Goal: Task Accomplishment & Management: Complete application form

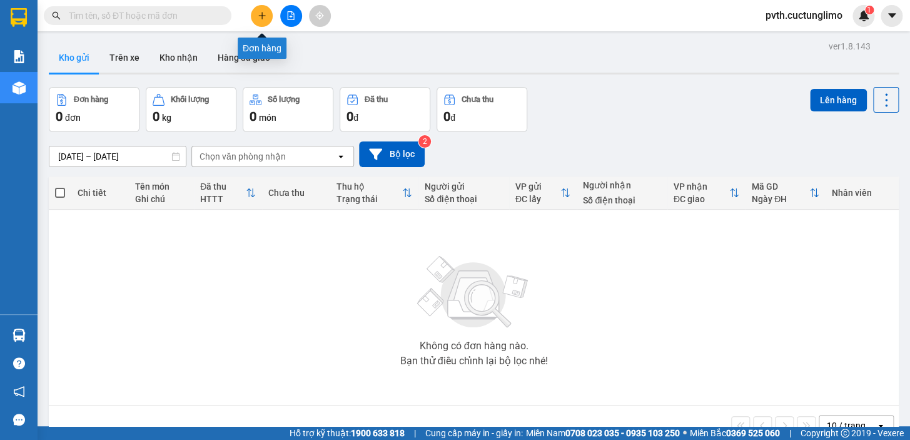
click at [254, 19] on button at bounding box center [262, 16] width 22 height 22
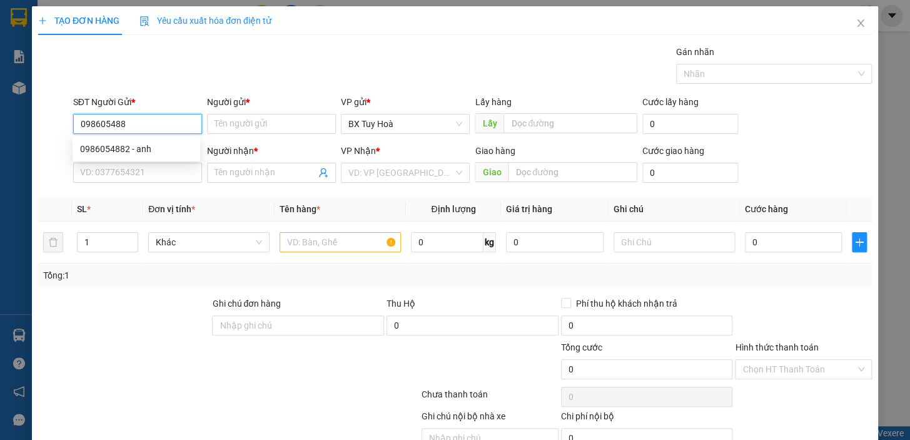
type input "0986054882"
click at [168, 142] on div "0986054882 - anh" at bounding box center [136, 149] width 113 height 14
type input "anh"
type input "0914020761"
type input "thoa"
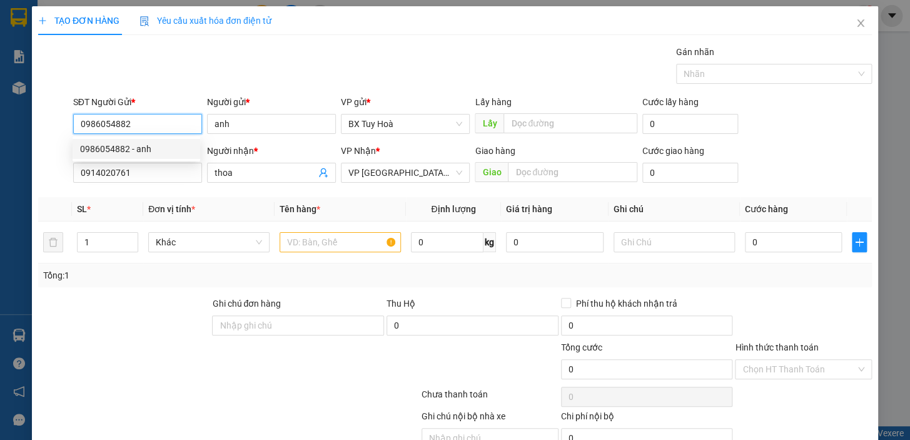
type input "40.000"
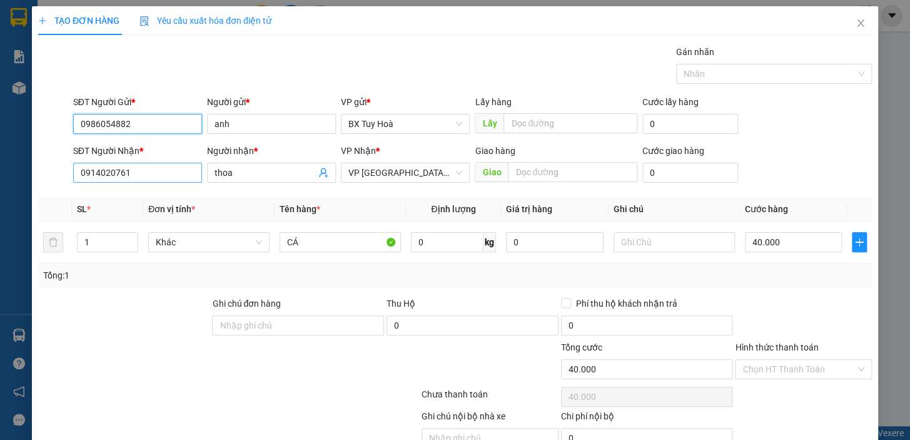
type input "0986054882"
drag, startPoint x: 161, startPoint y: 165, endPoint x: 56, endPoint y: 182, distance: 106.4
click at [56, 182] on div "SĐT Người Nhận * 0914020761 Người nhận * thoa VP Nhận * VP [GEOGRAPHIC_DATA] xe…" at bounding box center [455, 166] width 836 height 44
type input "0984757810"
drag, startPoint x: 238, startPoint y: 175, endPoint x: 160, endPoint y: 205, distance: 83.5
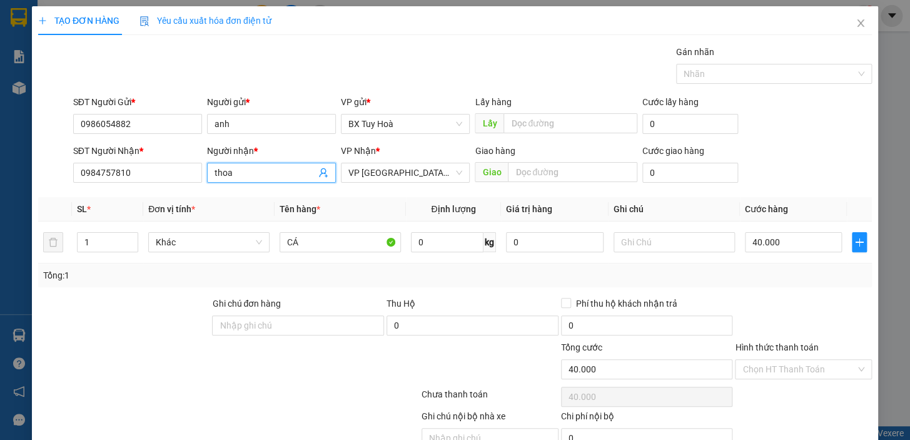
click at [160, 204] on div "Transit Pickup Surcharge Ids Transit Deliver Surcharge Ids Transit Deliver Surc…" at bounding box center [455, 261] width 834 height 432
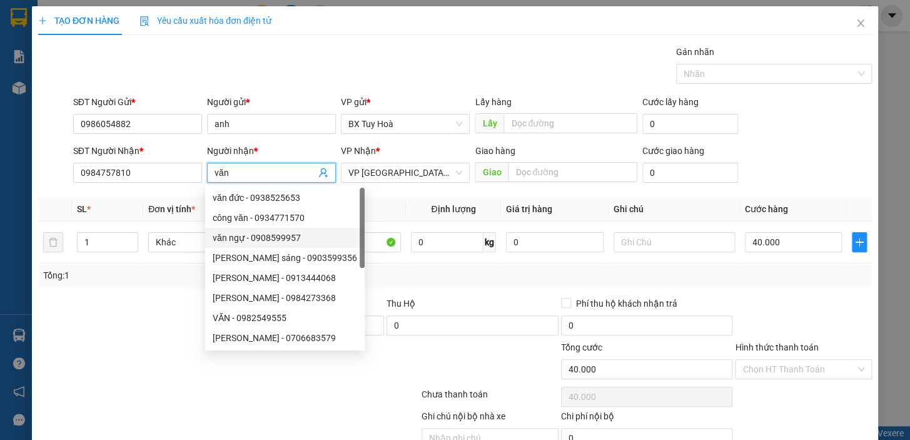
type input "văn"
click at [457, 295] on div "Transit Pickup Surcharge Ids Transit Deliver Surcharge Ids Transit Deliver Surc…" at bounding box center [455, 261] width 834 height 432
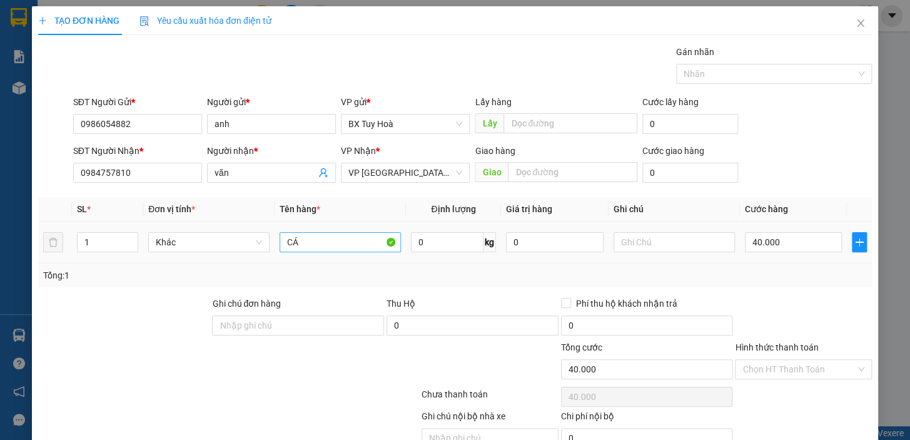
drag, startPoint x: 335, startPoint y: 252, endPoint x: 325, endPoint y: 235, distance: 19.6
click at [325, 235] on div "CÁ" at bounding box center [340, 242] width 121 height 25
drag, startPoint x: 303, startPoint y: 238, endPoint x: 244, endPoint y: 263, distance: 63.9
click at [244, 263] on div "SL * Đơn vị tính * Tên hàng * Định lượng Giá trị hàng Ghi chú Cước hàng 1 Khác …" at bounding box center [455, 242] width 834 height 90
type input "tongpha"
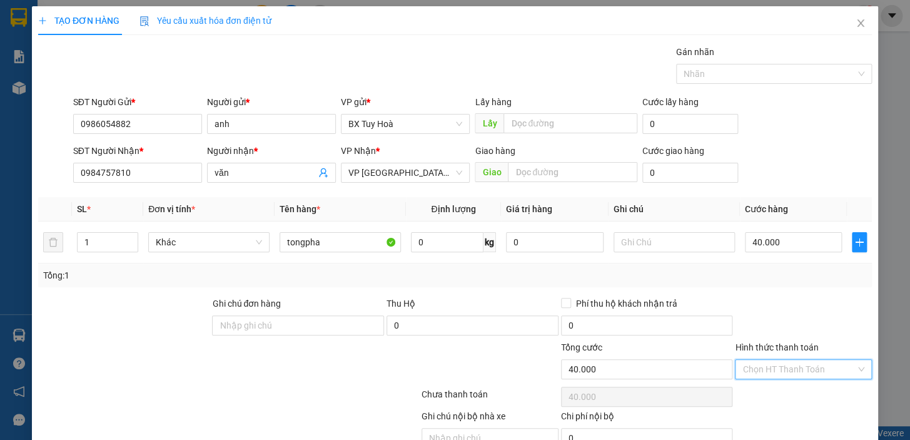
click at [775, 360] on input "Hình thức thanh toán" at bounding box center [799, 369] width 113 height 19
click at [779, 399] on div "Tại văn phòng" at bounding box center [796, 394] width 121 height 14
type input "0"
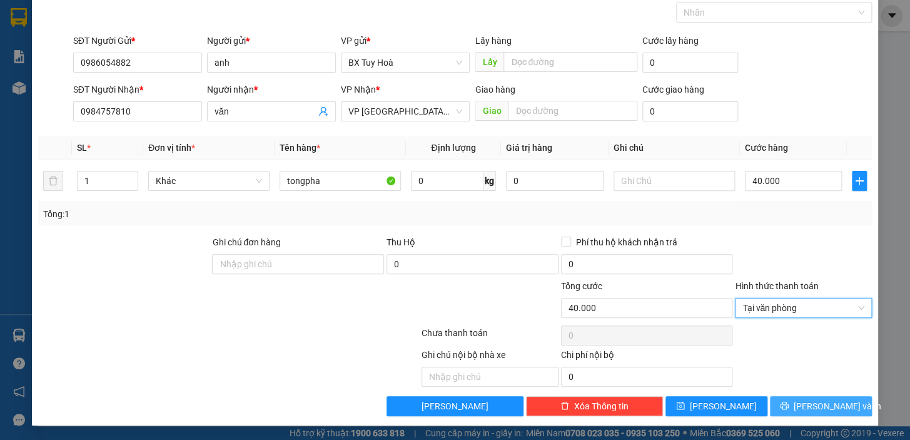
click at [803, 407] on span "[PERSON_NAME] và In" at bounding box center [838, 406] width 88 height 14
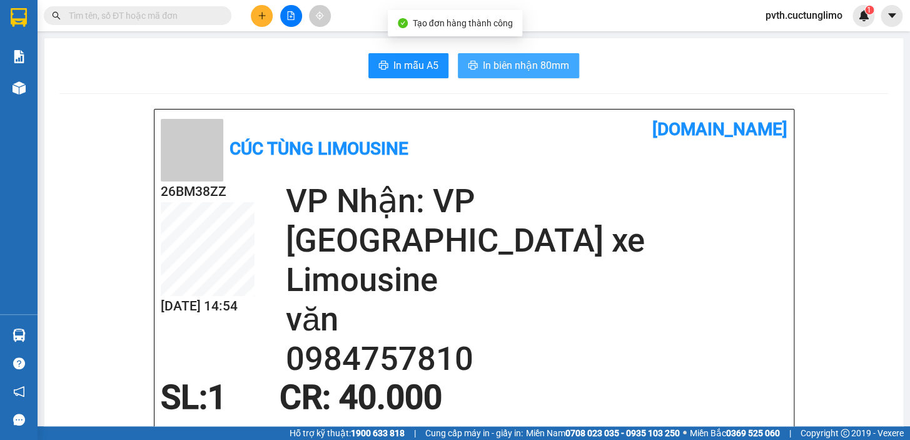
click at [532, 70] on span "In biên nhận 80mm" at bounding box center [526, 66] width 86 height 16
click at [496, 74] on button "In biên nhận 80mm" at bounding box center [518, 65] width 121 height 25
